Goal: Transaction & Acquisition: Purchase product/service

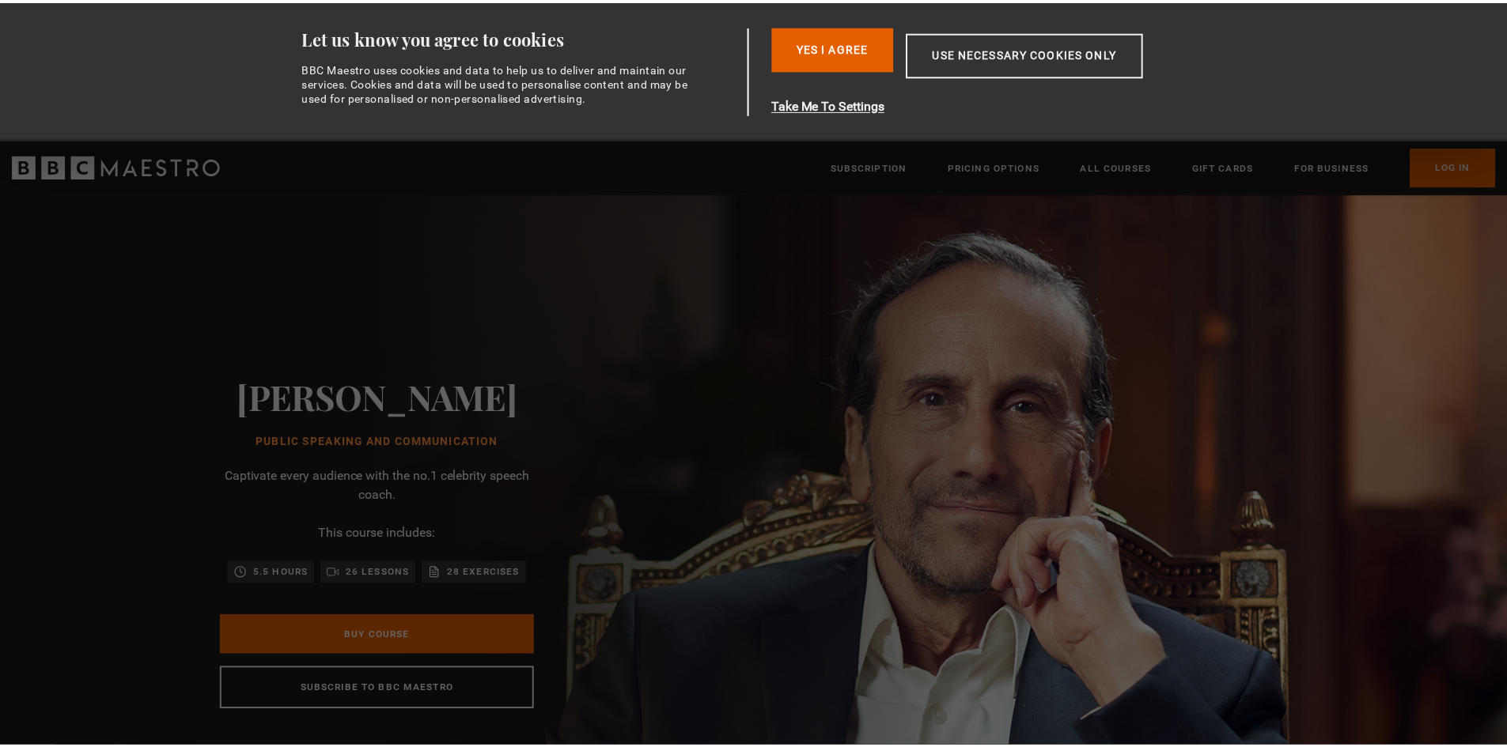
scroll to position [0, 414]
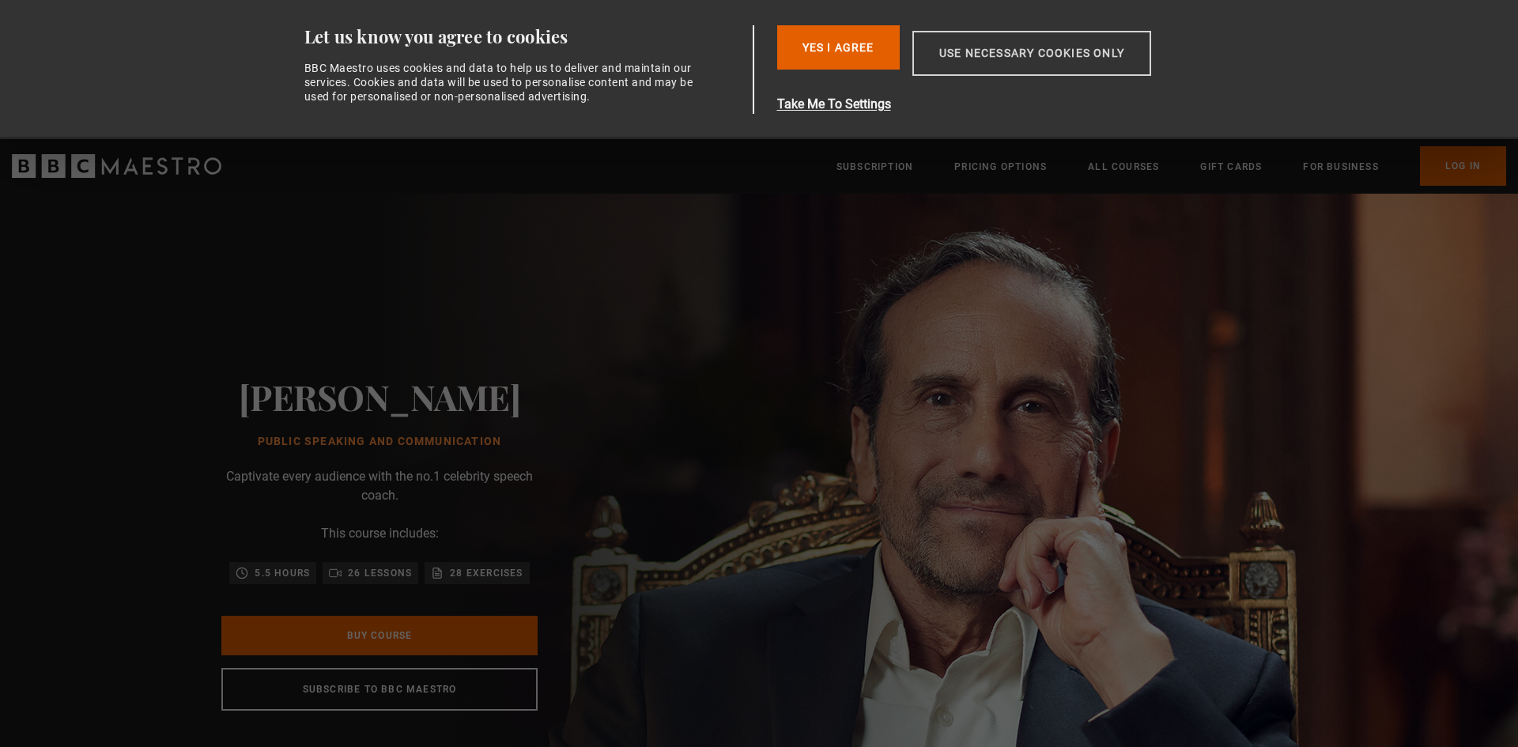
click at [1068, 56] on button "Use necessary cookies only" at bounding box center [1032, 53] width 239 height 45
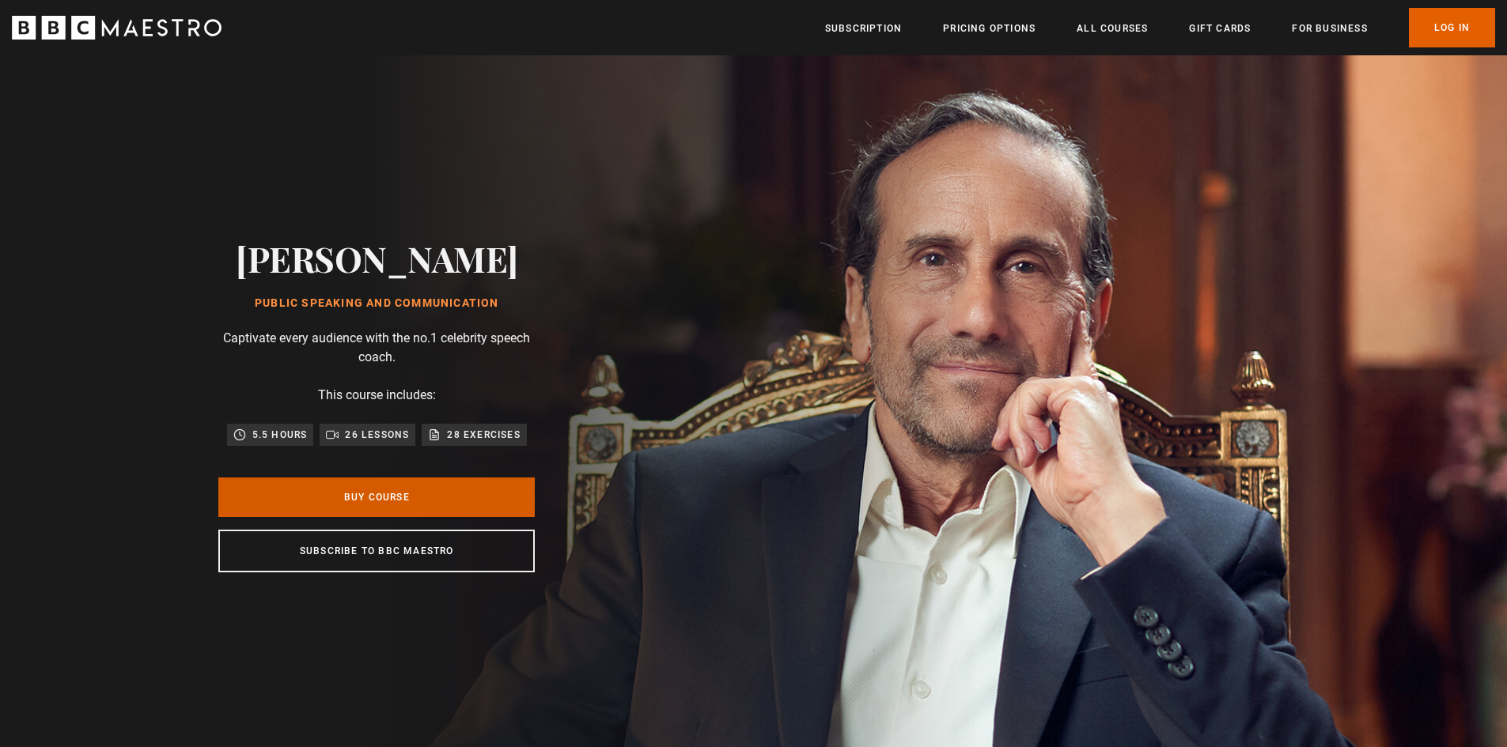
scroll to position [0, 829]
click at [376, 489] on link "Buy Course" at bounding box center [376, 498] width 316 height 40
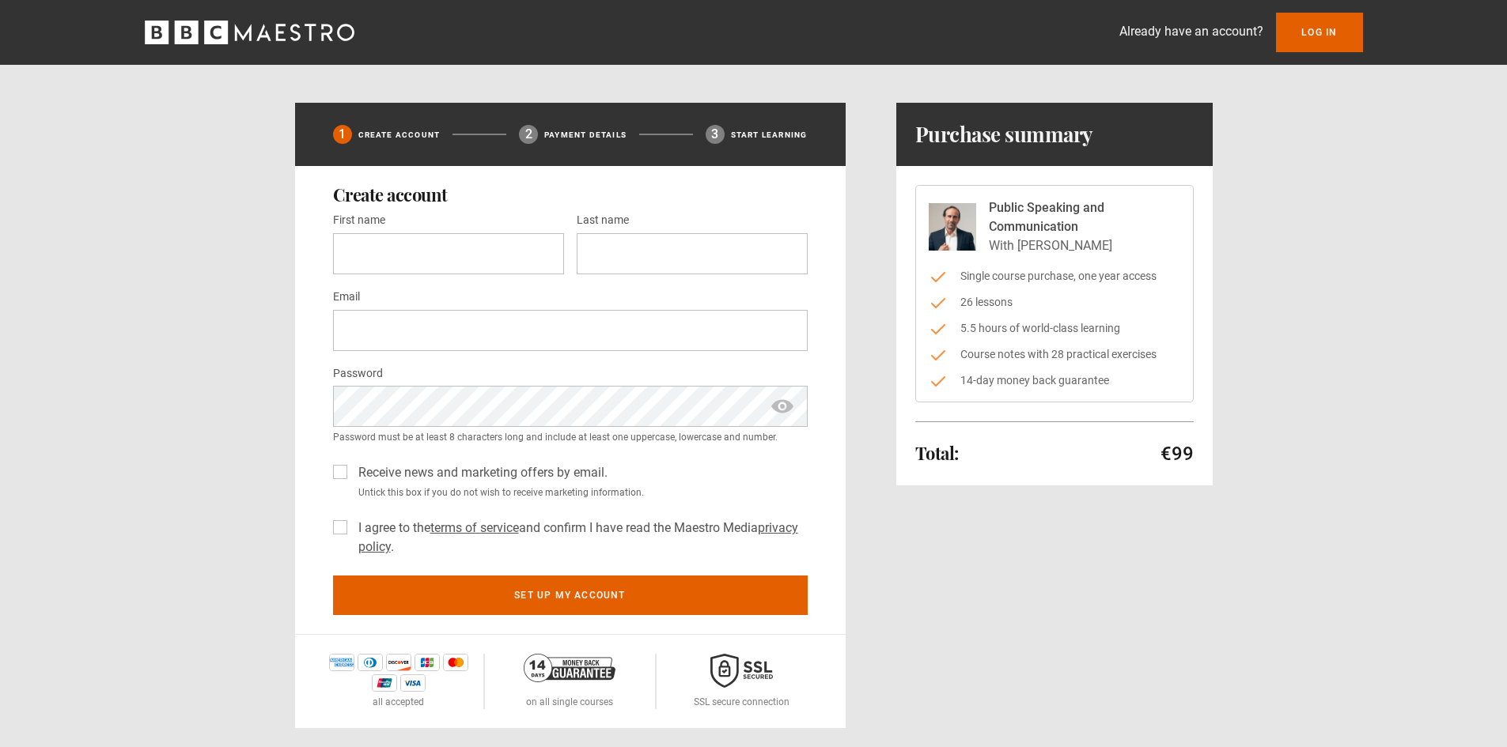
click at [252, 92] on div "Already have an account? Log In 1 Create Account 2 Payment details 3 Start lear…" at bounding box center [753, 364] width 1507 height 728
click at [275, 35] on icon "BBC Maestro" at bounding box center [250, 33] width 210 height 24
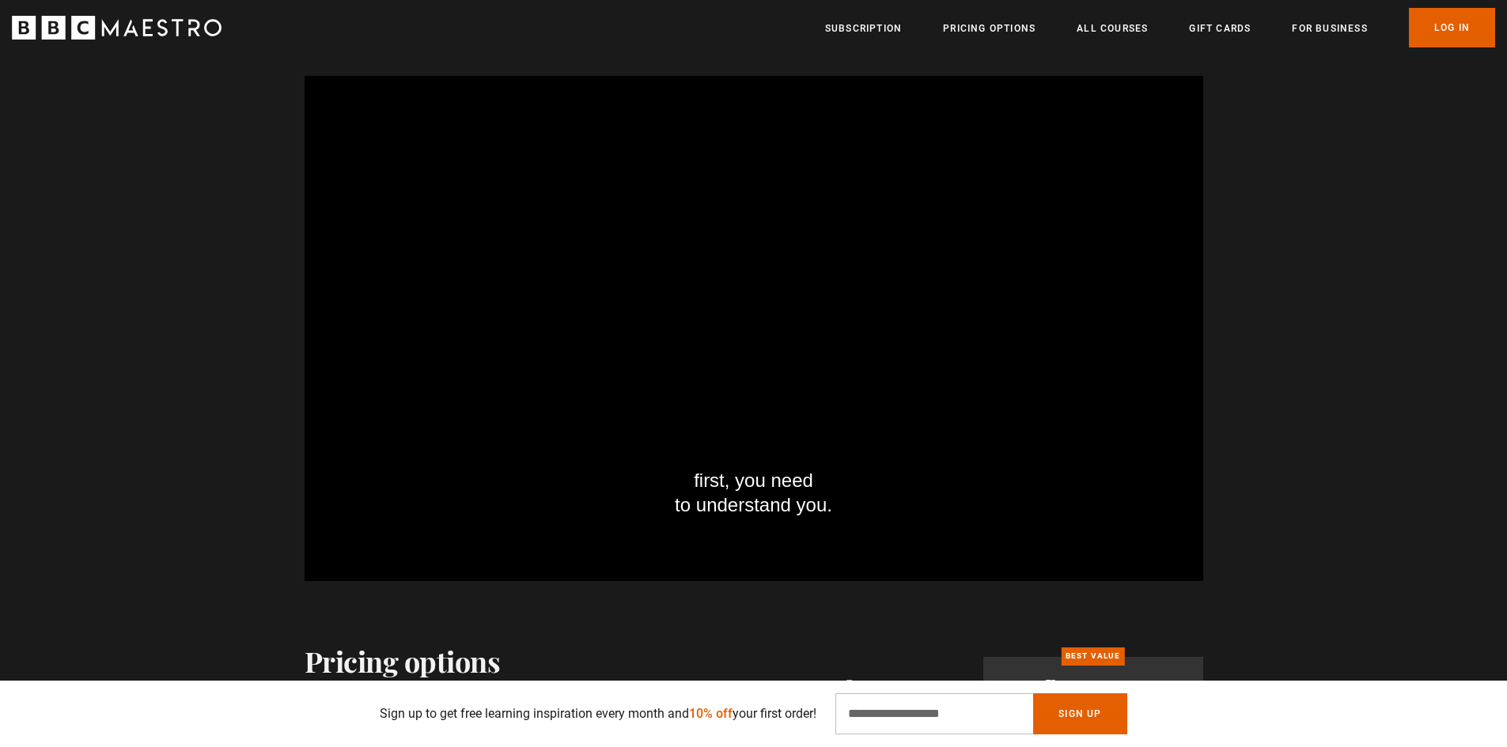
scroll to position [2135, 0]
